Goal: Information Seeking & Learning: Learn about a topic

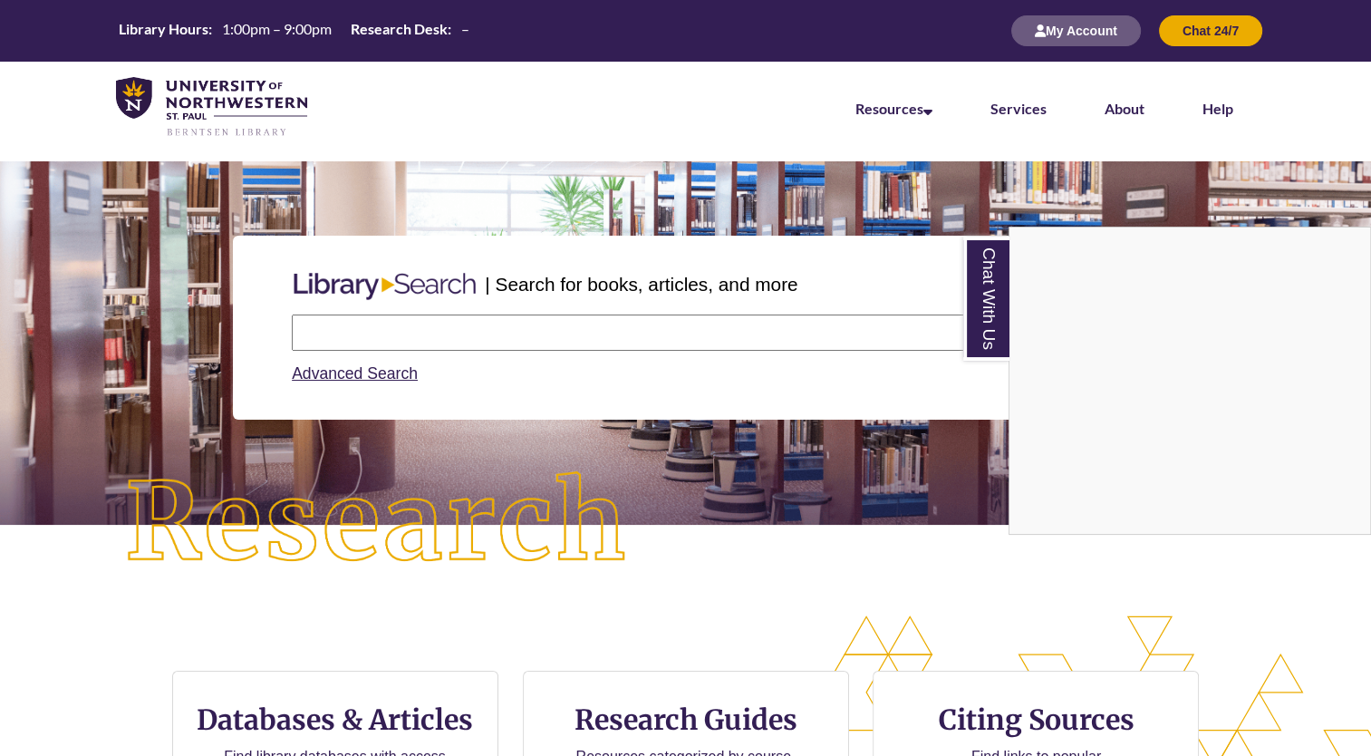
click at [354, 324] on div "Chat With Us" at bounding box center [685, 378] width 1371 height 756
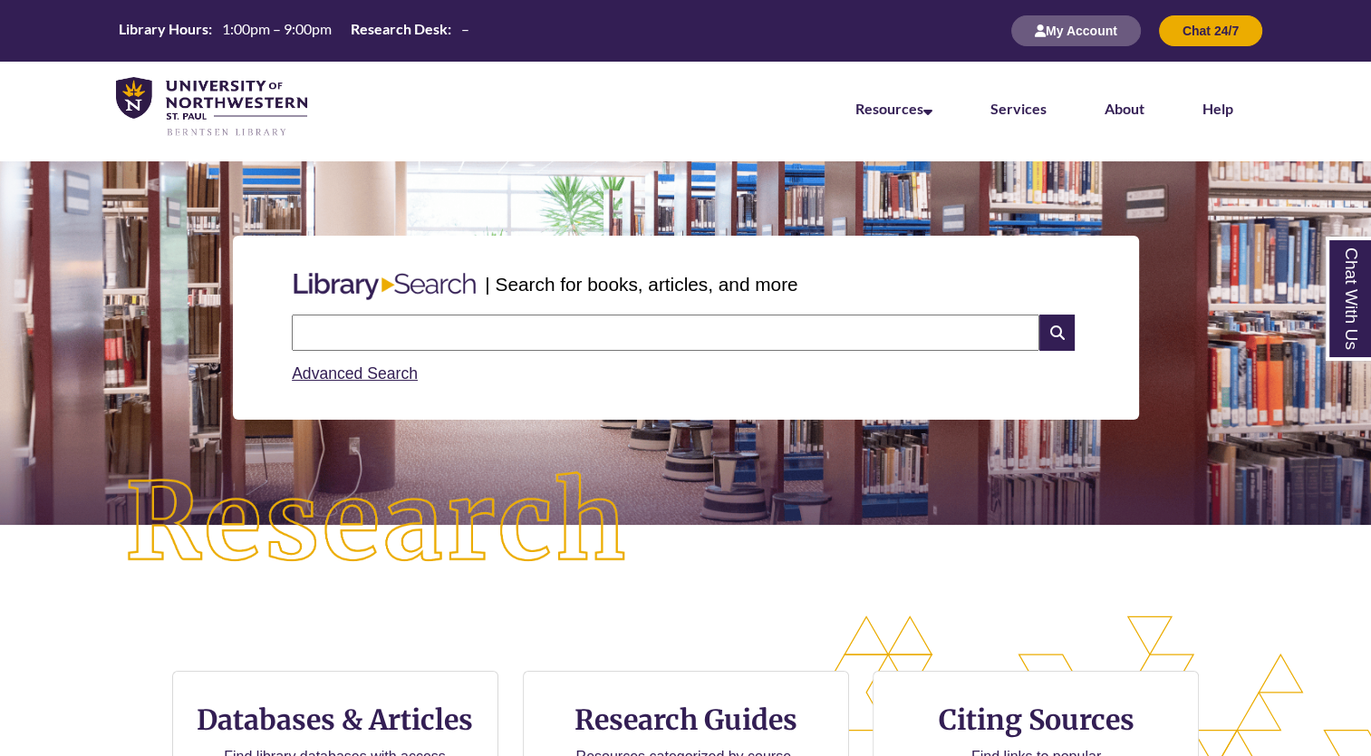
click at [354, 324] on input "text" at bounding box center [665, 332] width 747 height 36
type input "*"
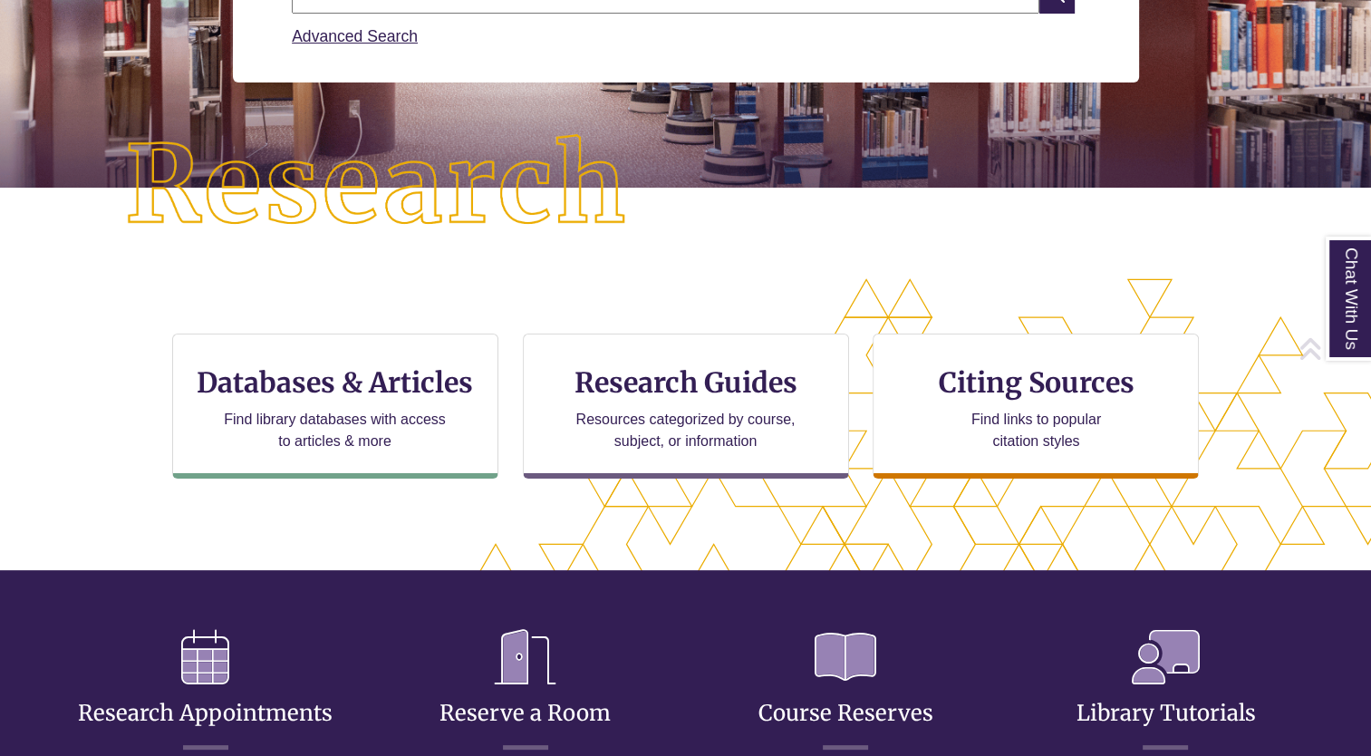
scroll to position [439, 1216]
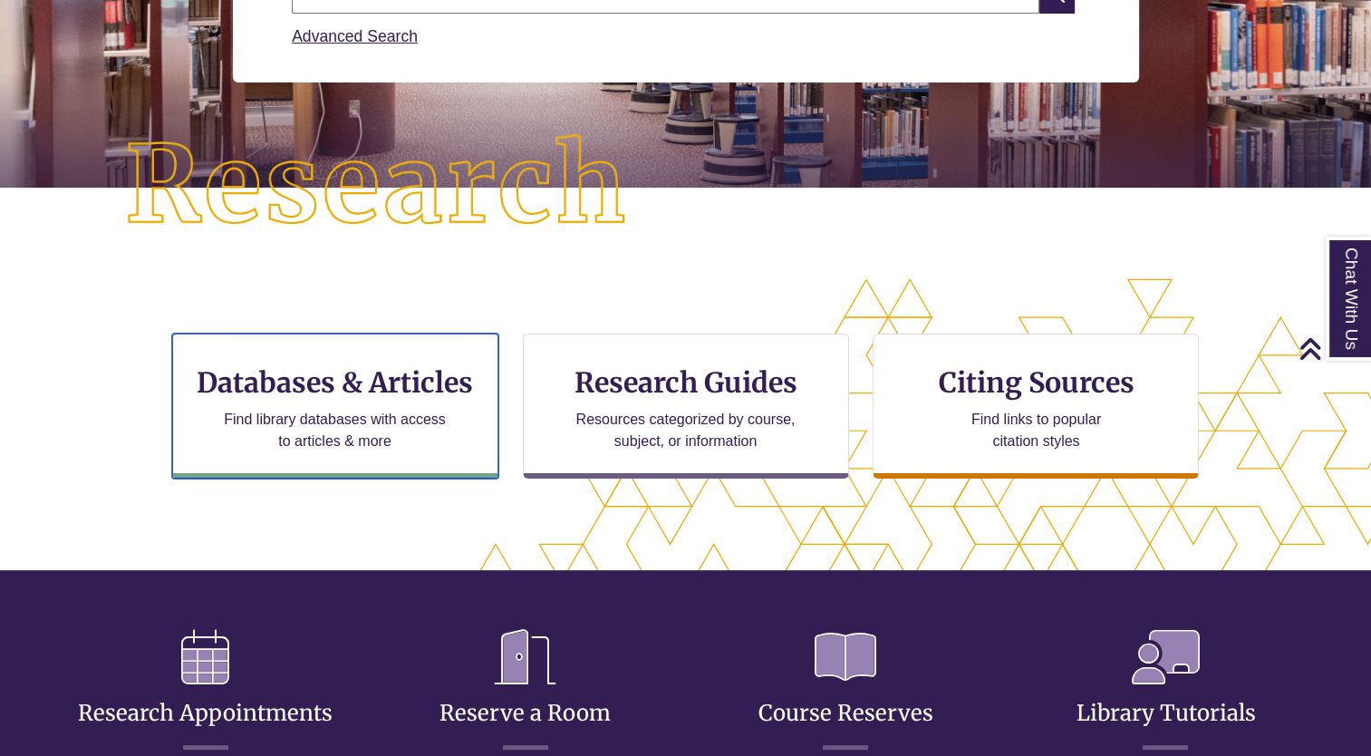
click at [353, 371] on h3 "Databases & Articles" at bounding box center [335, 382] width 295 height 34
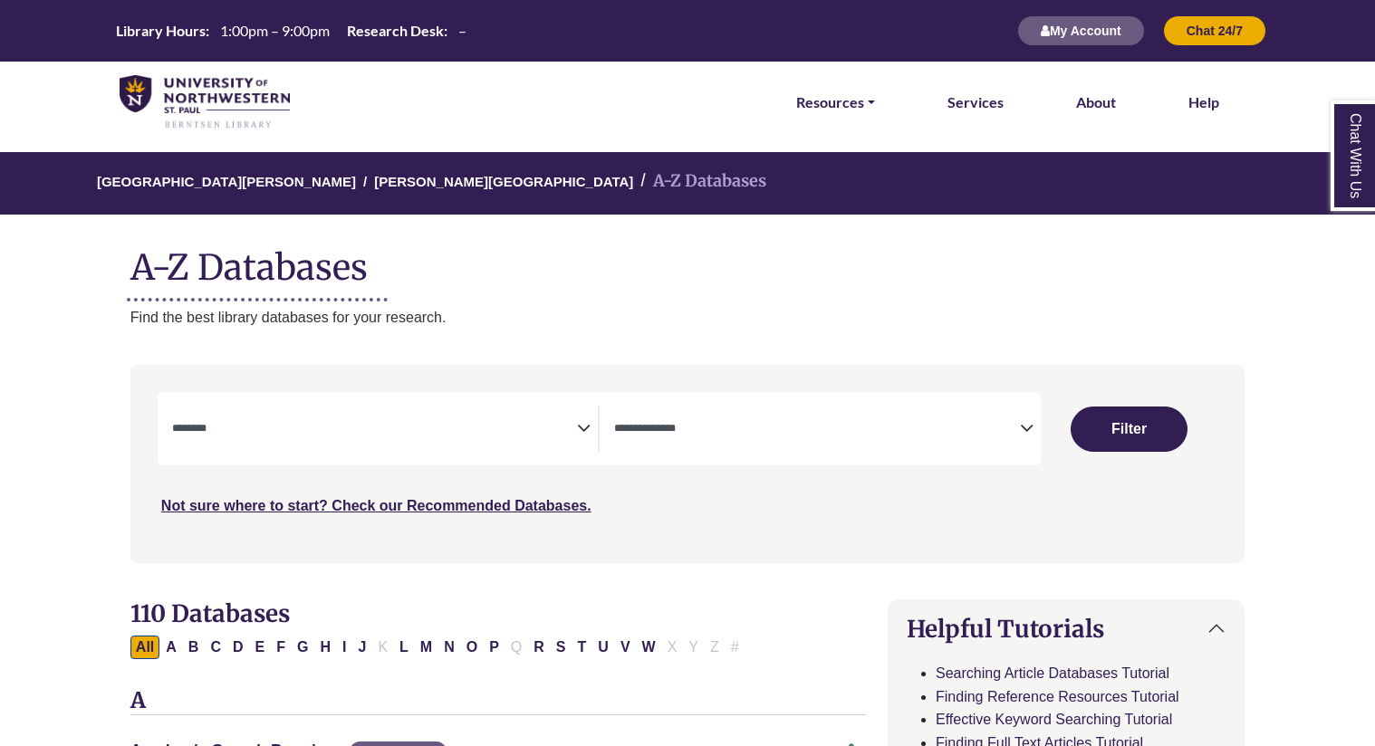
select select "Database Subject Filter"
select select "Database Types Filter"
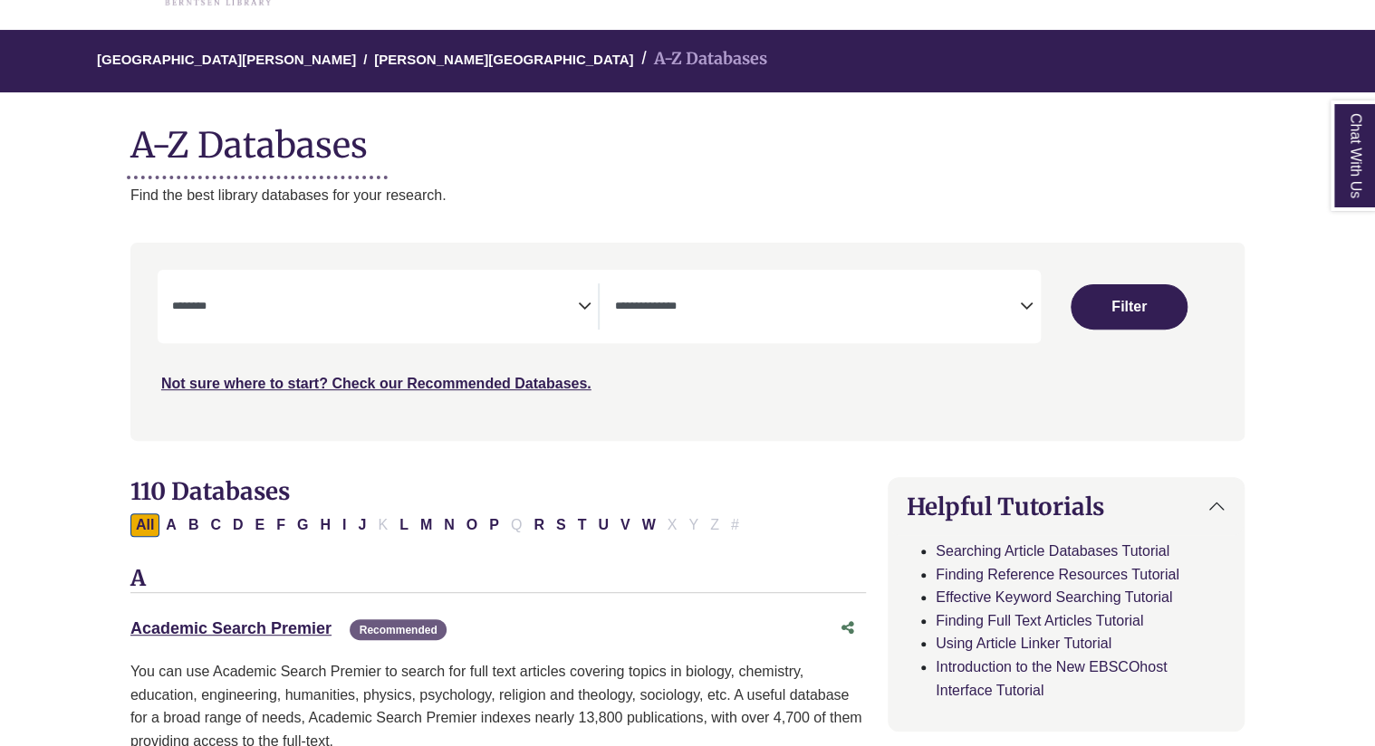
scroll to position [123, 0]
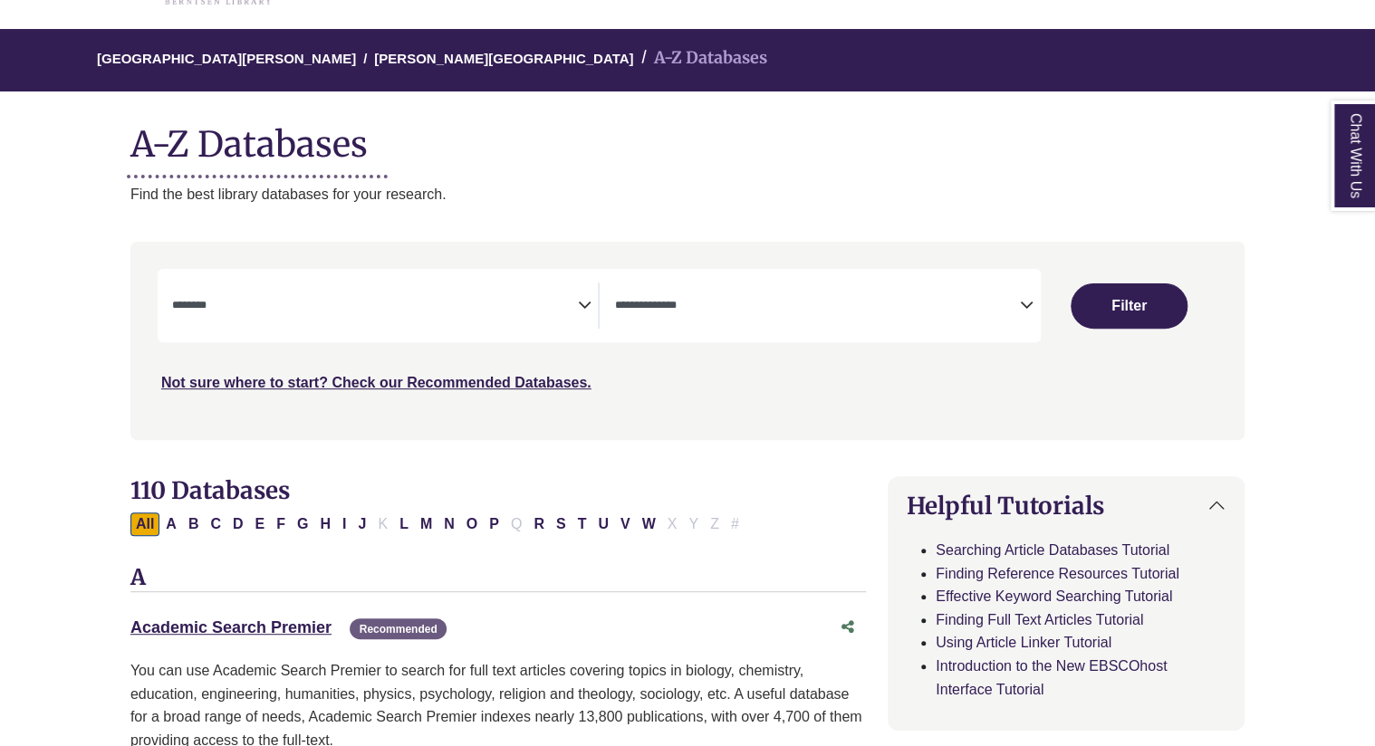
click at [582, 304] on icon "Search filters" at bounding box center [584, 302] width 14 height 27
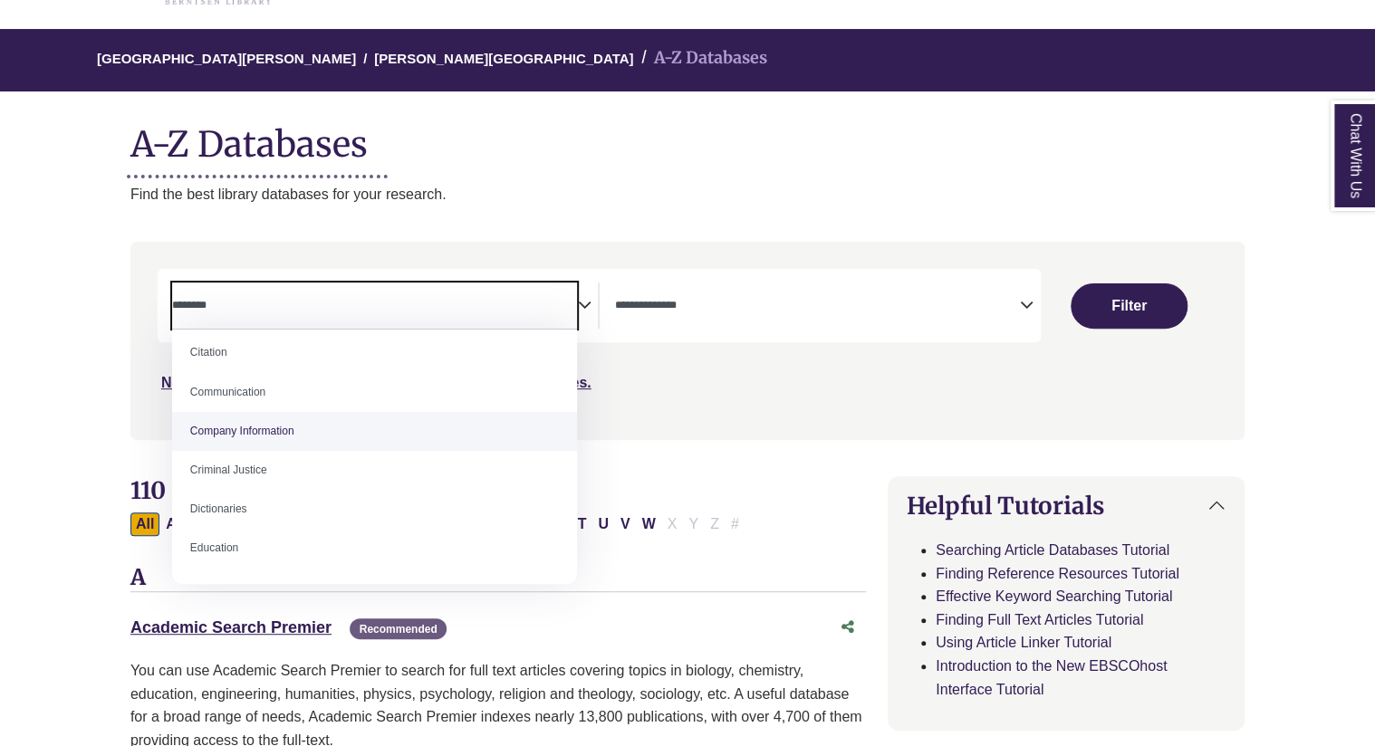
scroll to position [344, 0]
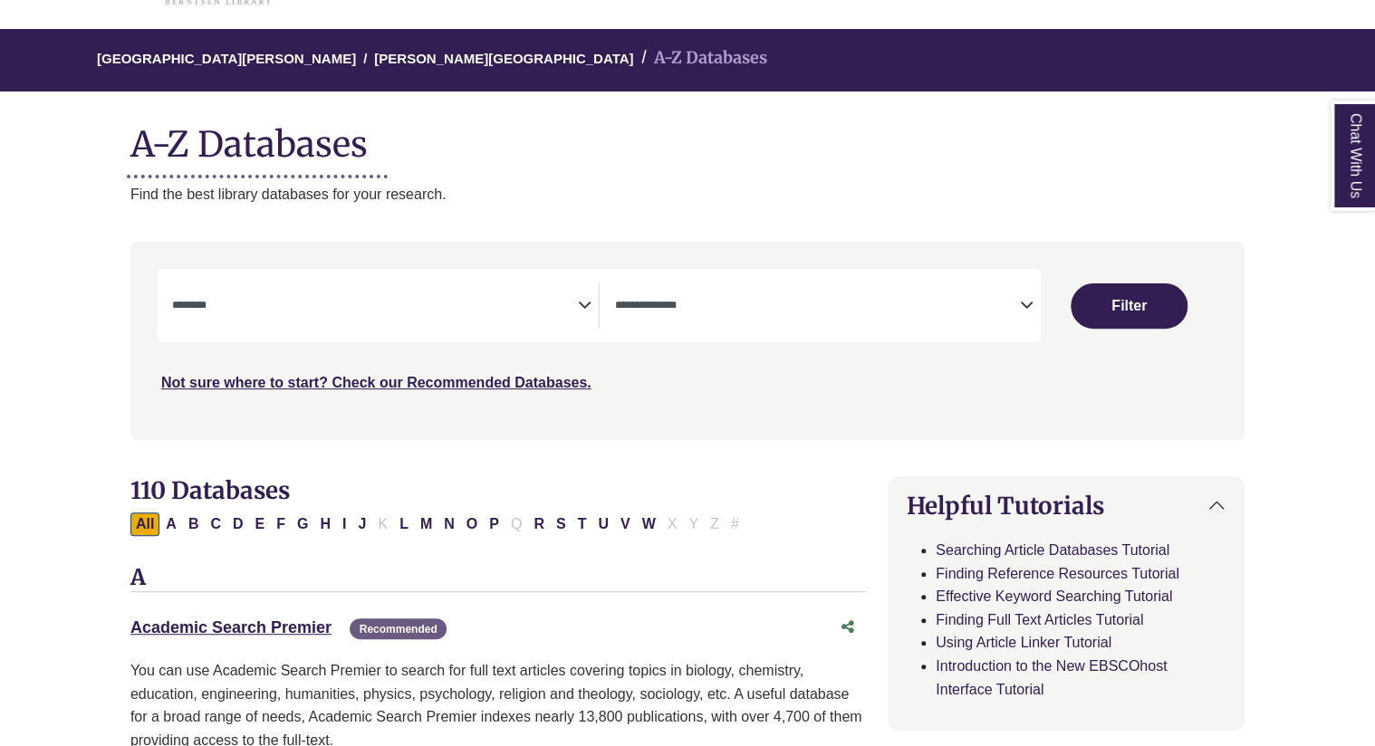
click at [794, 429] on div "Search filters" at bounding box center [687, 340] width 1093 height 183
click at [230, 629] on link "Academic Search Premier This link opens in a new window" at bounding box center [230, 628] width 201 height 18
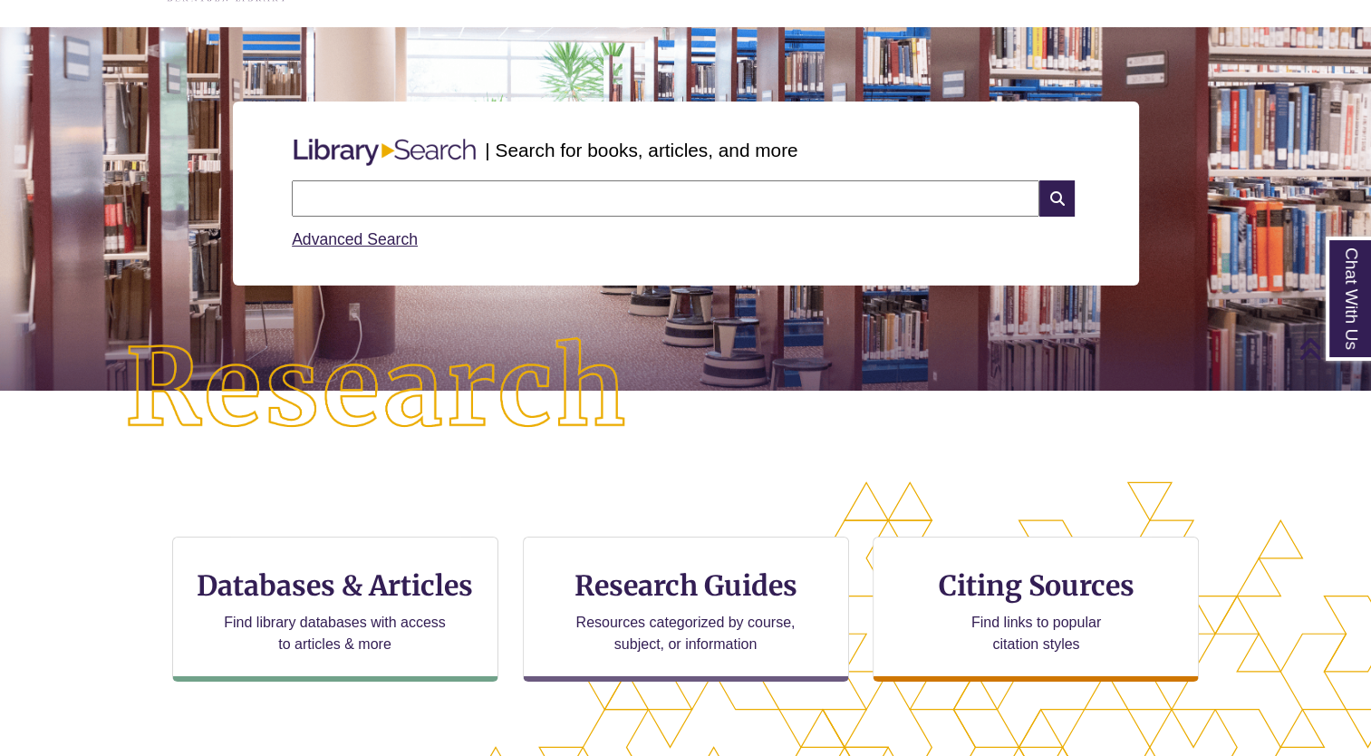
scroll to position [101, 0]
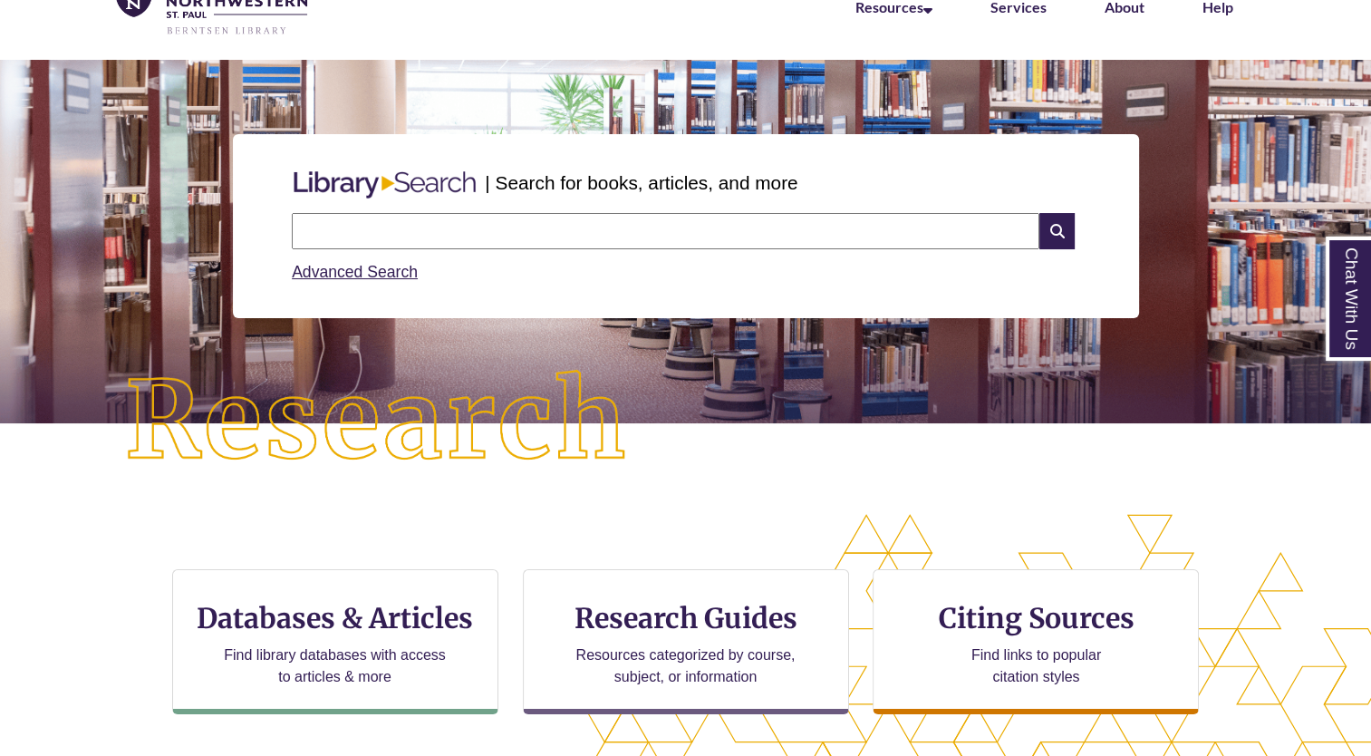
click at [478, 226] on input "text" at bounding box center [665, 231] width 747 height 36
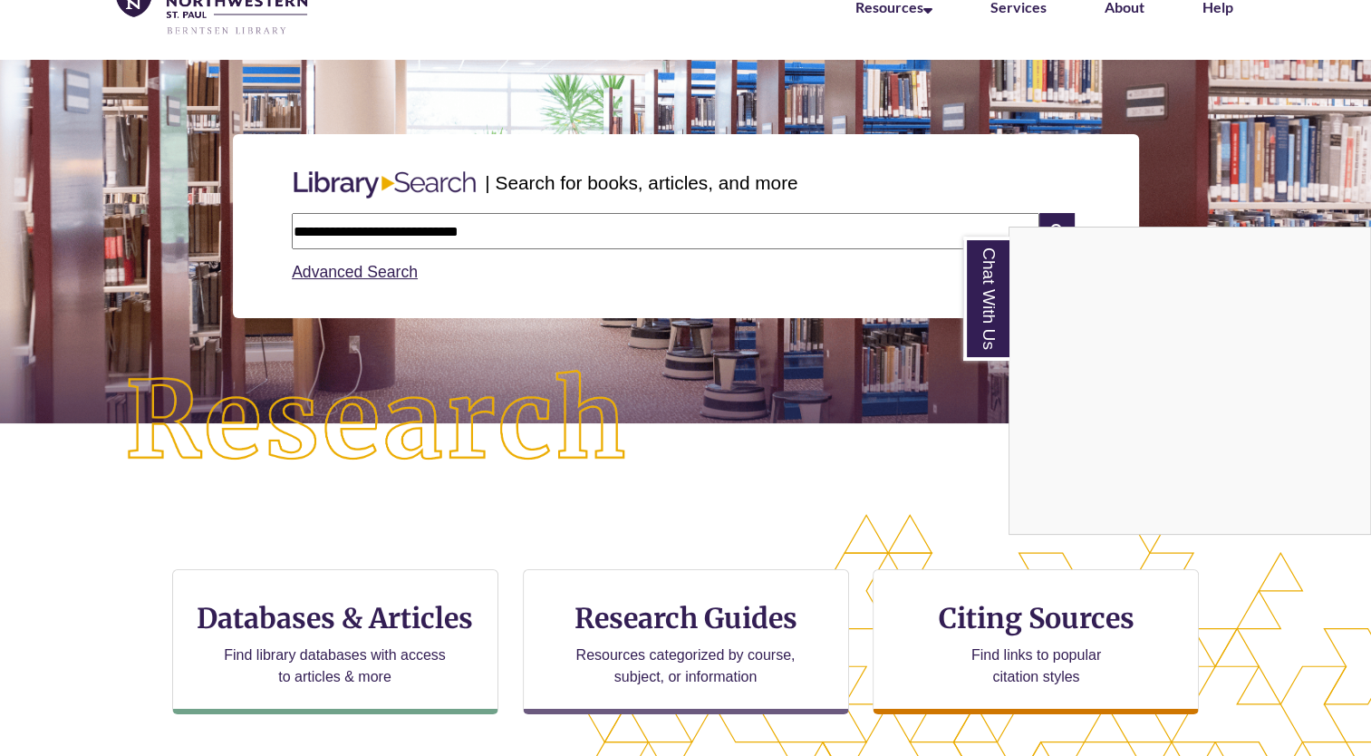
type input "**********"
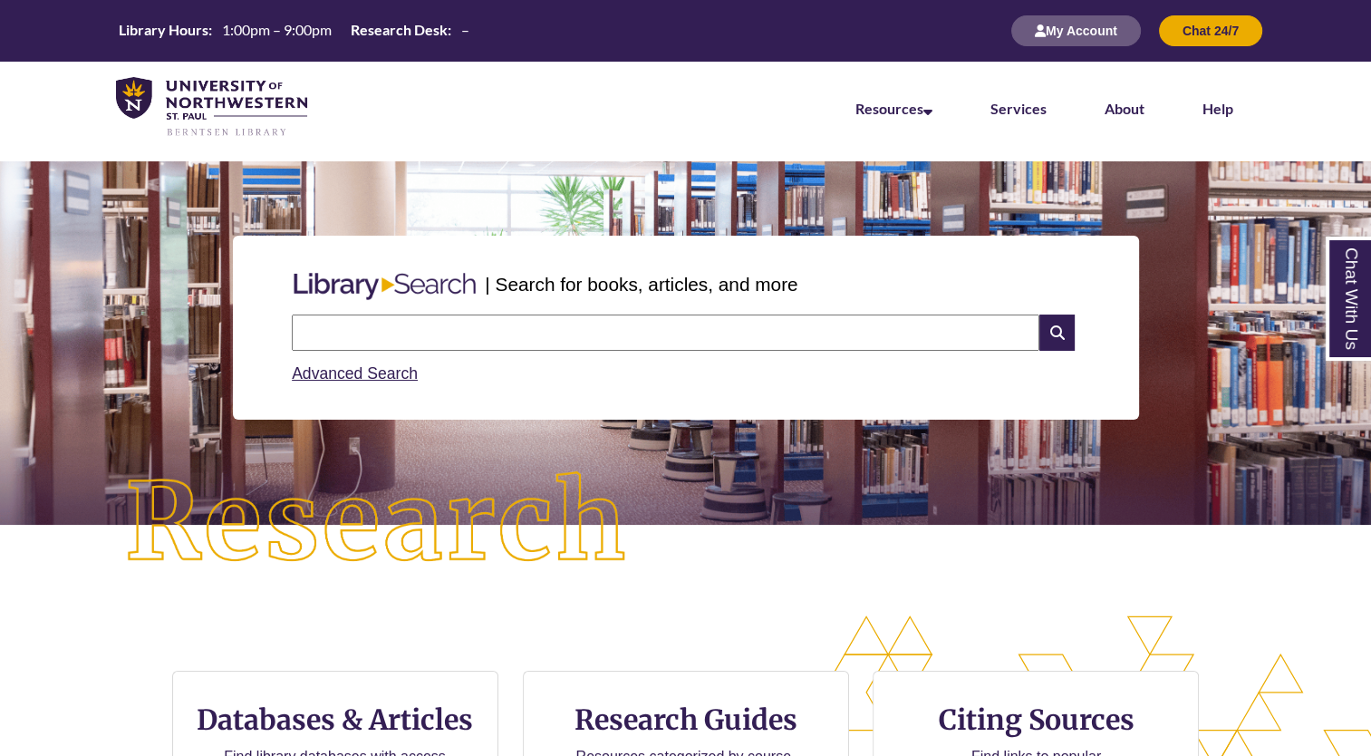
click at [456, 334] on input "text" at bounding box center [665, 332] width 747 height 36
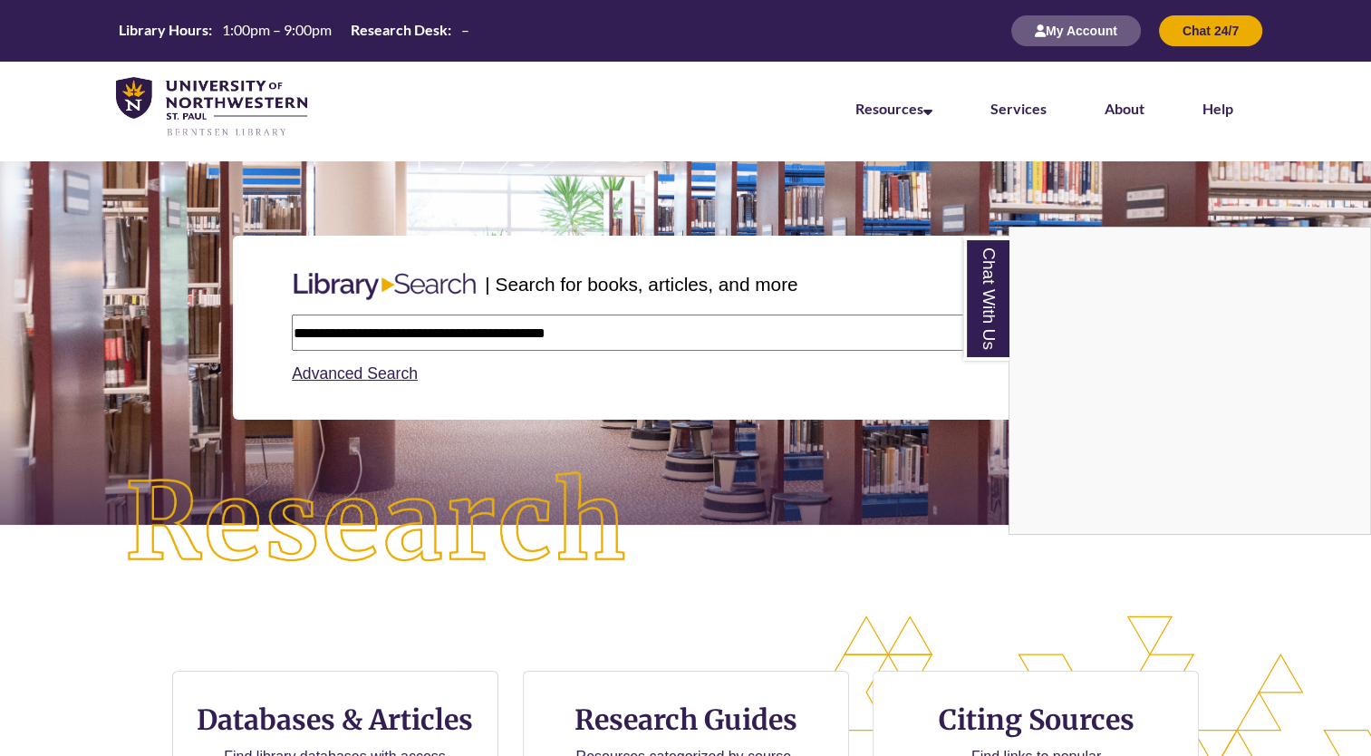
type input "**********"
